Goal: Information Seeking & Learning: Learn about a topic

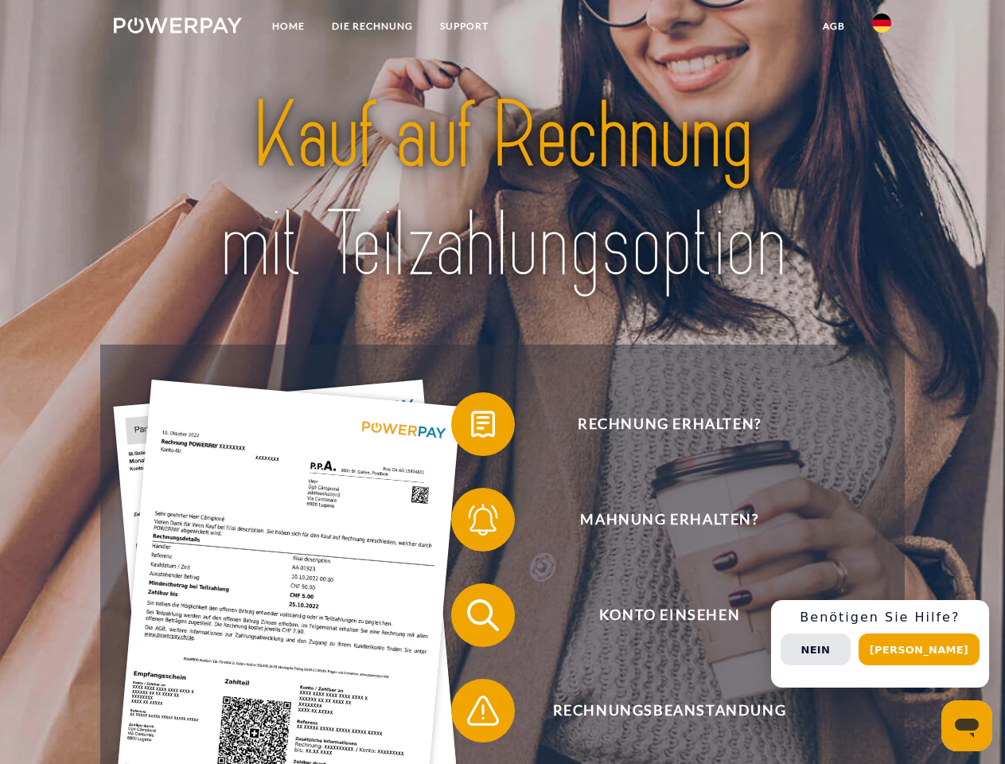
click at [177, 28] on img at bounding box center [178, 26] width 128 height 16
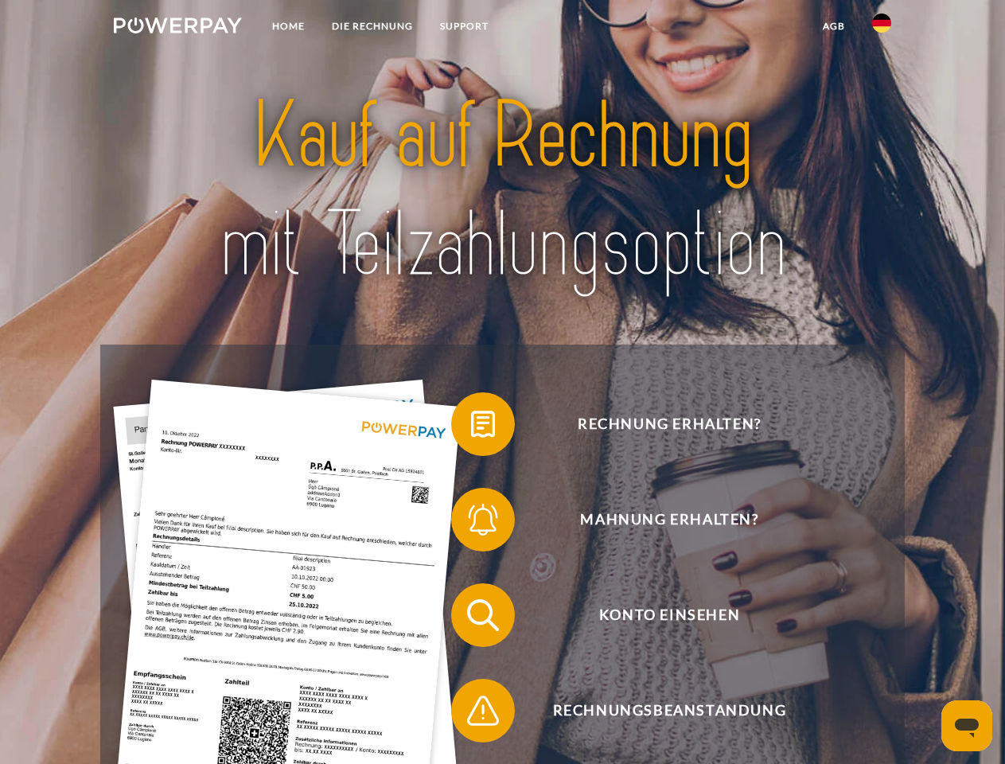
click at [882, 28] on img at bounding box center [881, 23] width 19 height 19
click at [833, 26] on link "agb" at bounding box center [833, 26] width 49 height 29
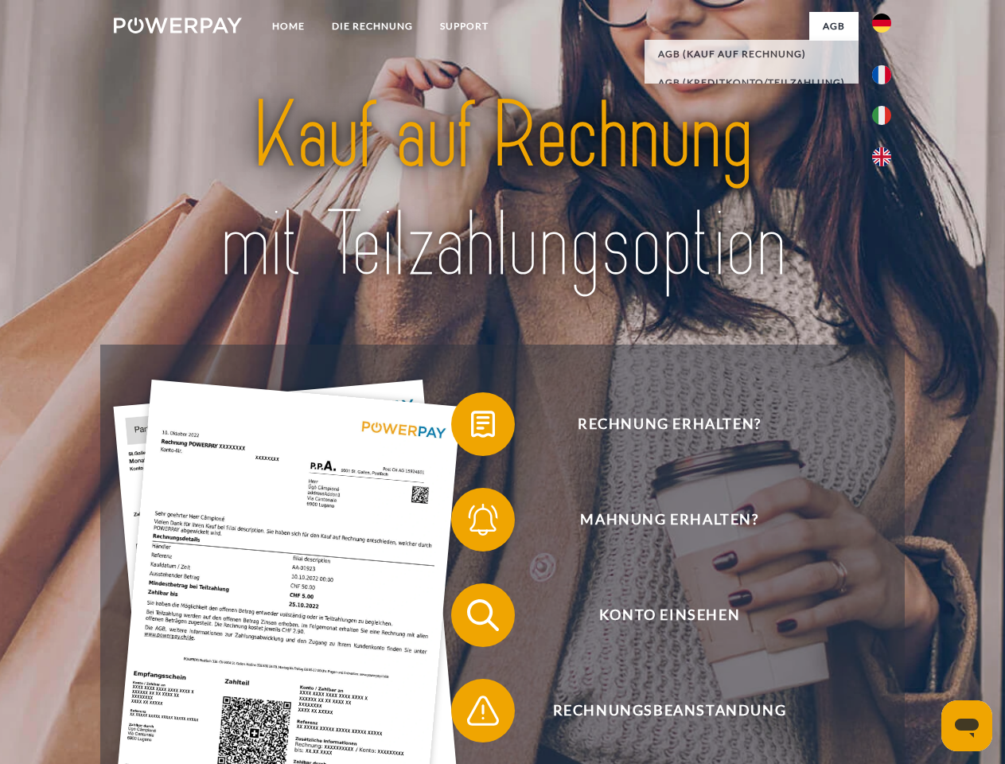
click at [471, 427] on span at bounding box center [459, 424] width 80 height 80
click at [471, 523] on span at bounding box center [459, 520] width 80 height 80
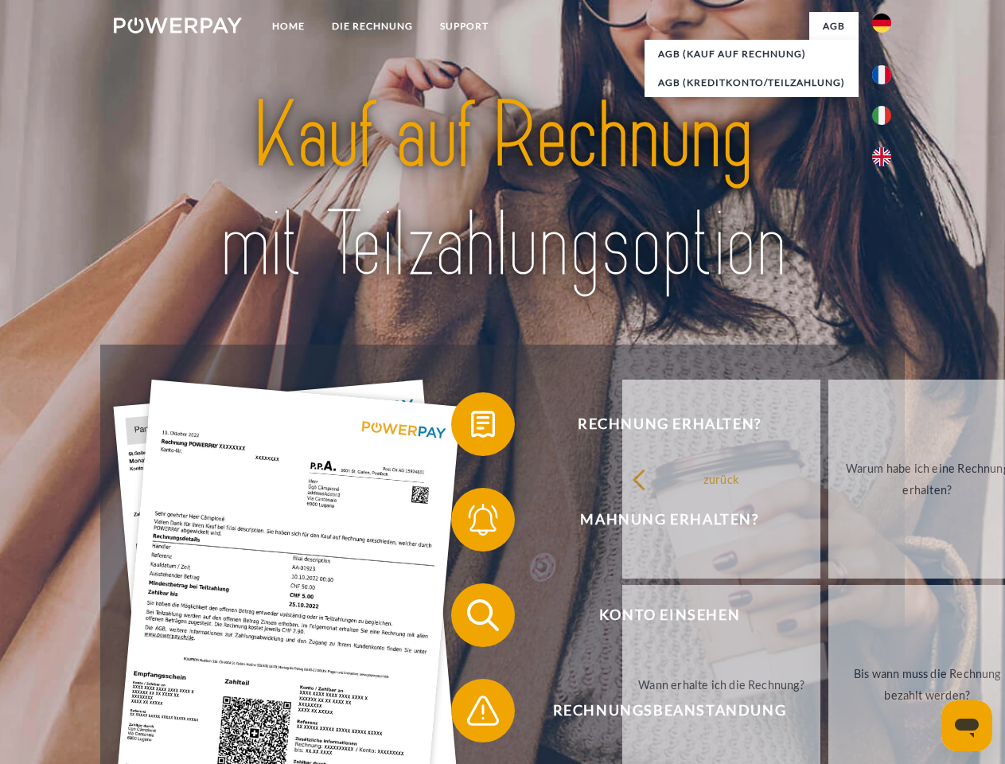
click at [828, 618] on link "Bis wann muss die Rechnung bezahlt werden?" at bounding box center [927, 684] width 198 height 199
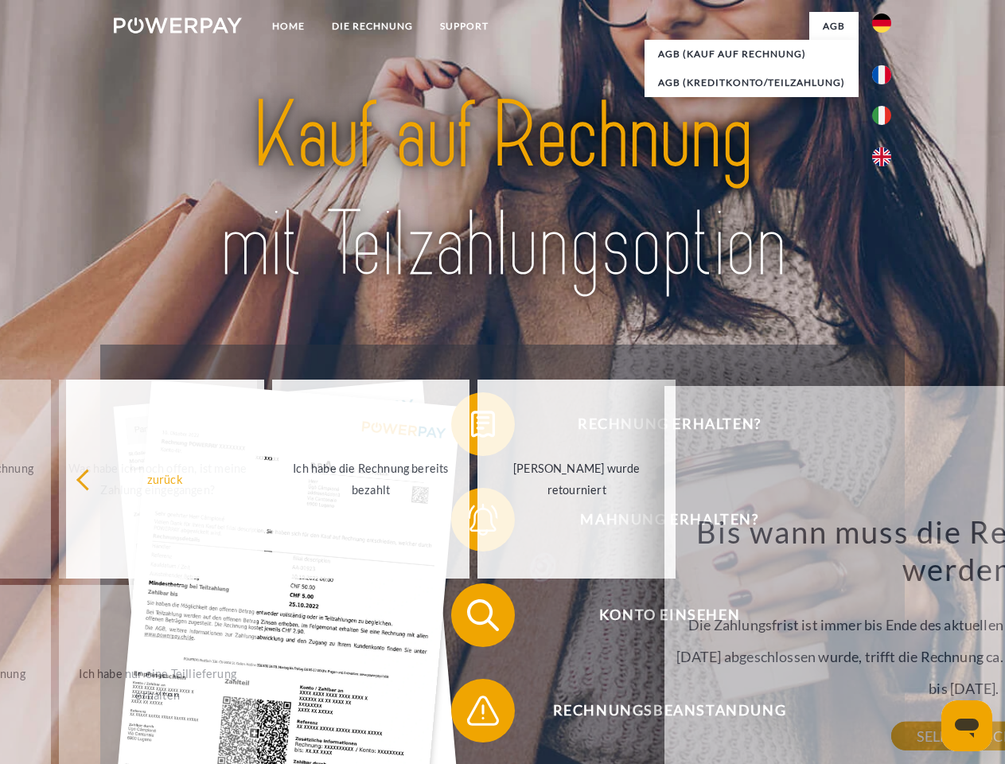
click at [642, 714] on div "zurück Warum habe ich eine Rechnung erhalten? POWERPAY ist der Rechnungsherstel…" at bounding box center [963, 604] width 643 height 456
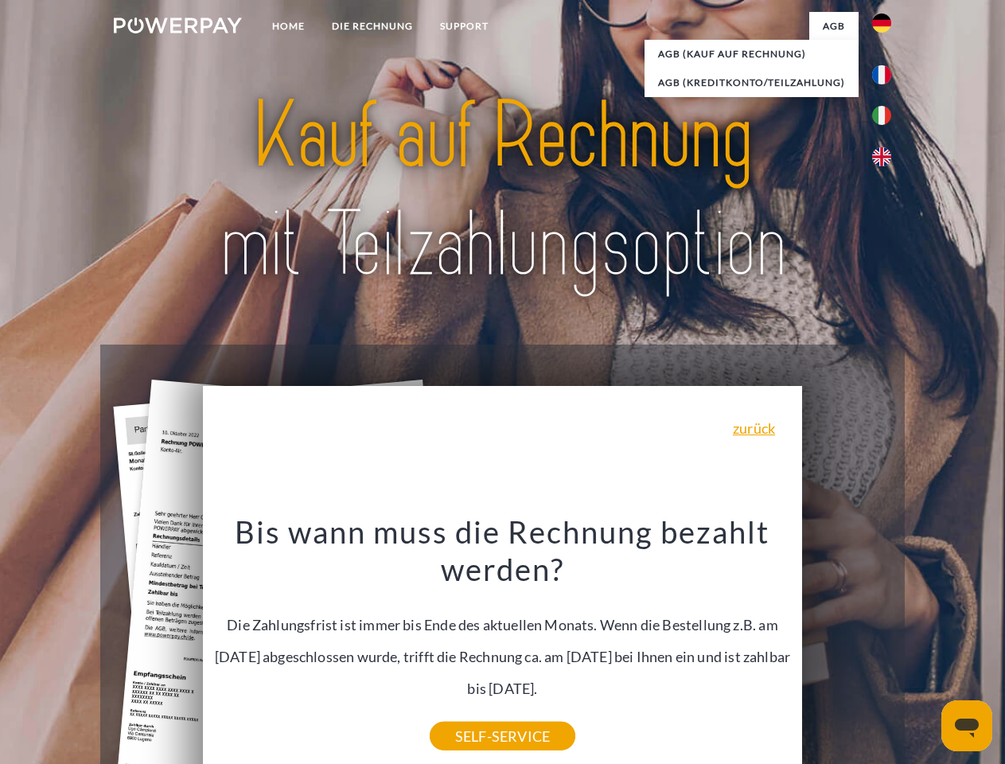
click at [886, 644] on div "Rechnung erhalten? Mahnung erhalten? Konto einsehen" at bounding box center [502, 663] width 804 height 637
click at [847, 647] on span "Konto einsehen" at bounding box center [669, 615] width 390 height 64
click at [925, 649] on header "Home DIE RECHNUNG SUPPORT" at bounding box center [502, 549] width 1005 height 1099
